Goal: Information Seeking & Learning: Learn about a topic

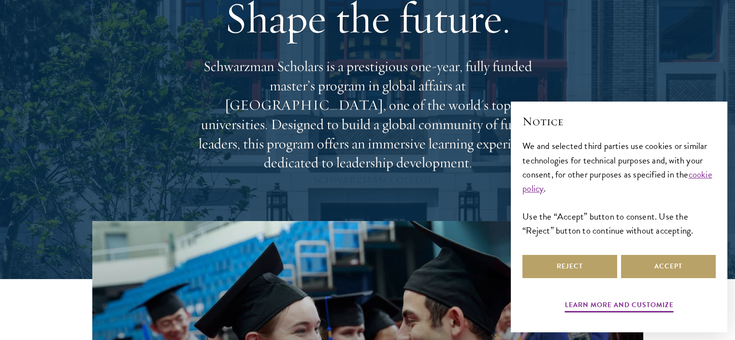
scroll to position [97, 0]
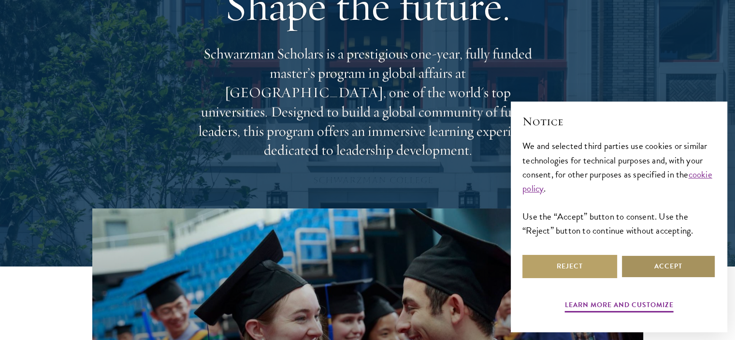
drag, startPoint x: 661, startPoint y: 268, endPoint x: 655, endPoint y: 268, distance: 5.8
click at [661, 268] on button "Accept" at bounding box center [668, 266] width 95 height 23
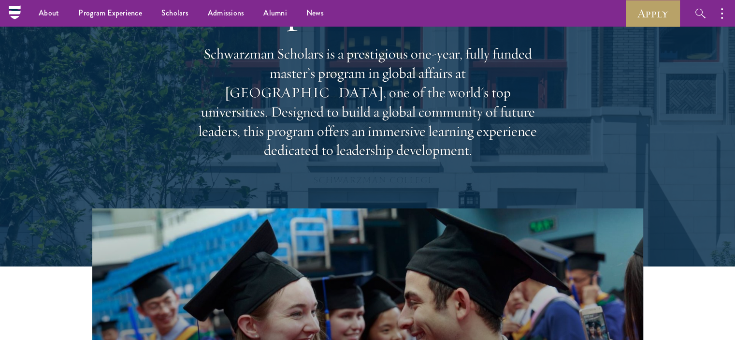
scroll to position [0, 0]
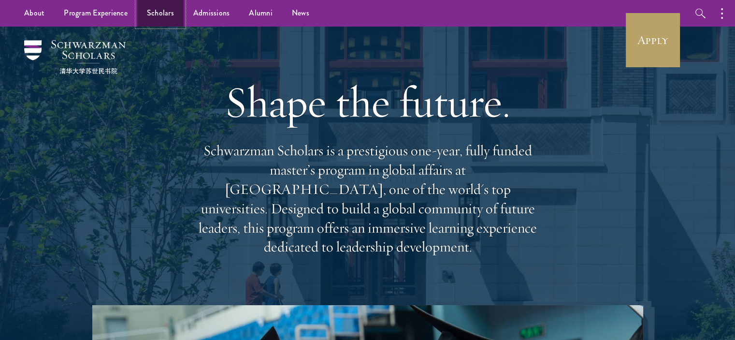
click at [168, 17] on link "Scholars" at bounding box center [160, 13] width 46 height 27
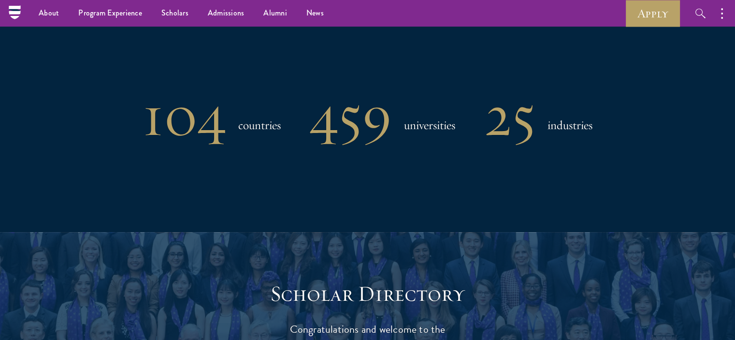
scroll to position [773, 0]
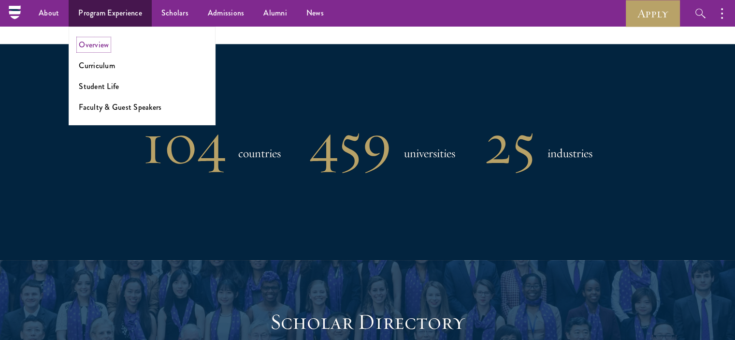
click at [103, 50] on link "Overview" at bounding box center [94, 44] width 30 height 11
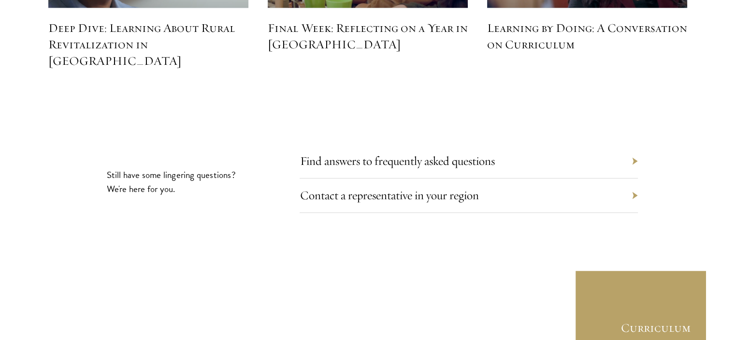
scroll to position [4495, 0]
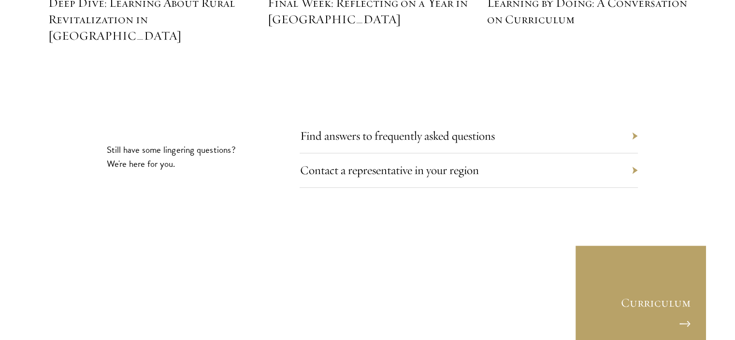
click at [636, 119] on div "Find answers to frequently asked questions" at bounding box center [469, 136] width 338 height 34
click at [322, 128] on link "Find answers to frequently asked questions" at bounding box center [404, 135] width 195 height 15
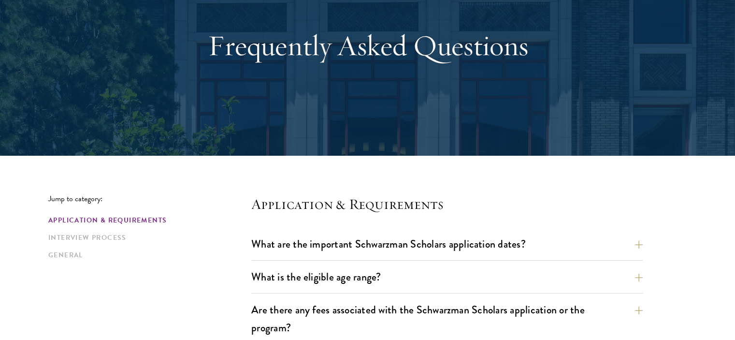
scroll to position [242, 0]
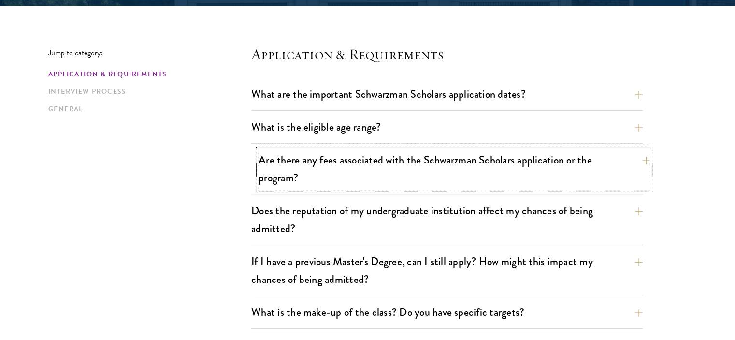
click at [340, 164] on button "Are there any fees associated with the Schwarzman Scholars application or the p…" at bounding box center [455, 169] width 392 height 40
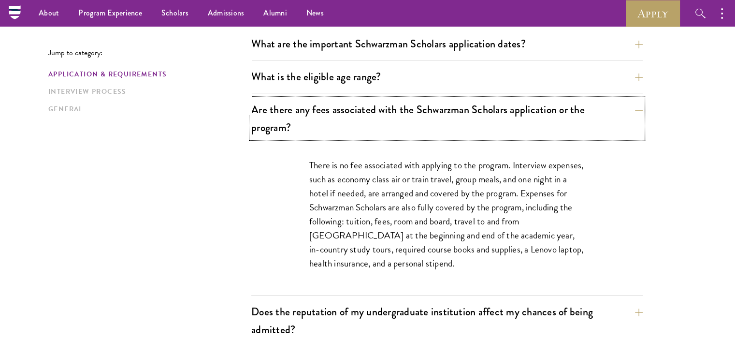
scroll to position [290, 0]
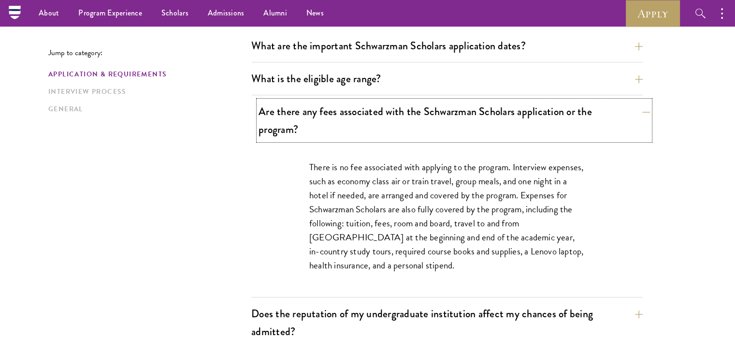
click at [409, 119] on button "Are there any fees associated with the Schwarzman Scholars application or the p…" at bounding box center [455, 121] width 392 height 40
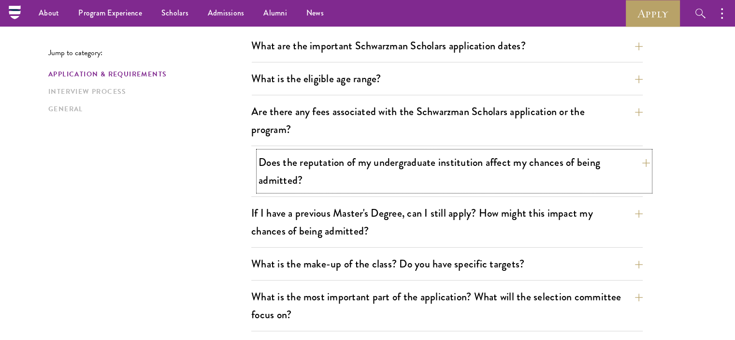
click at [443, 166] on button "Does the reputation of my undergraduate institution affect my chances of being …" at bounding box center [455, 171] width 392 height 40
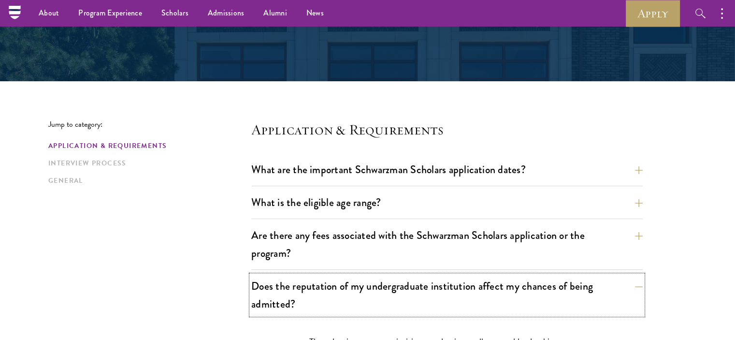
scroll to position [0, 0]
